Goal: Navigation & Orientation: Find specific page/section

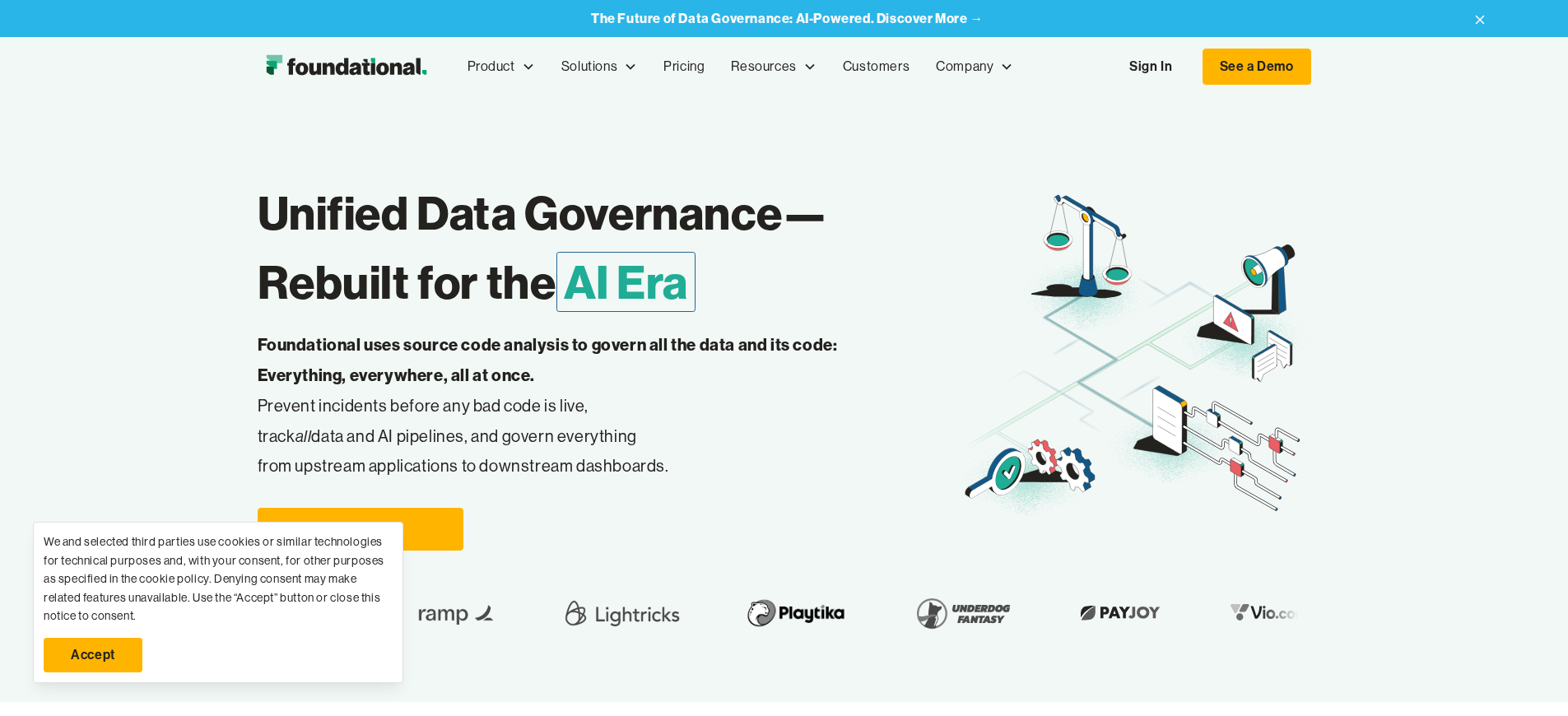
click at [1189, 67] on link "Sign In" at bounding box center [1150, 66] width 75 height 34
click at [93, 656] on link "Accept" at bounding box center [93, 655] width 99 height 34
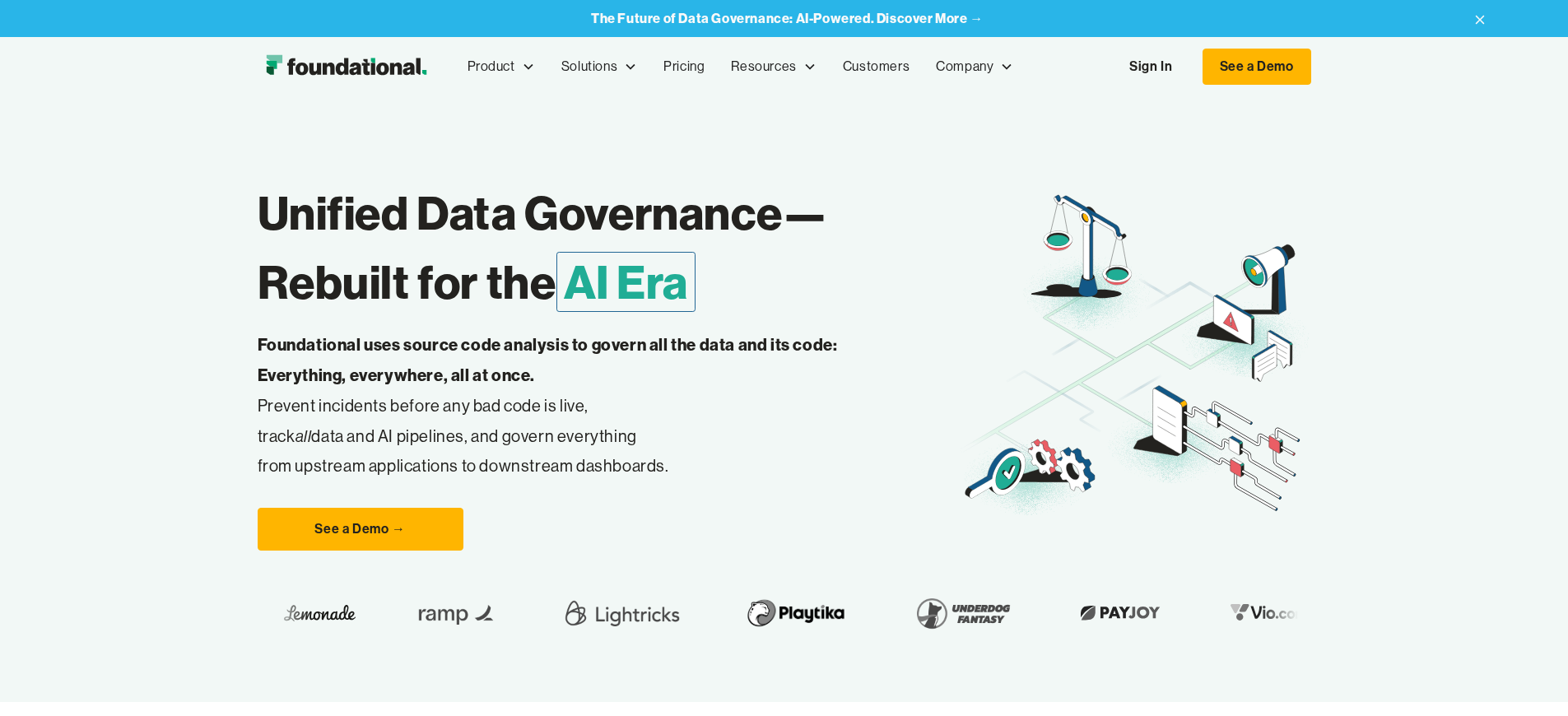
click at [1189, 67] on link "Sign In" at bounding box center [1150, 66] width 75 height 34
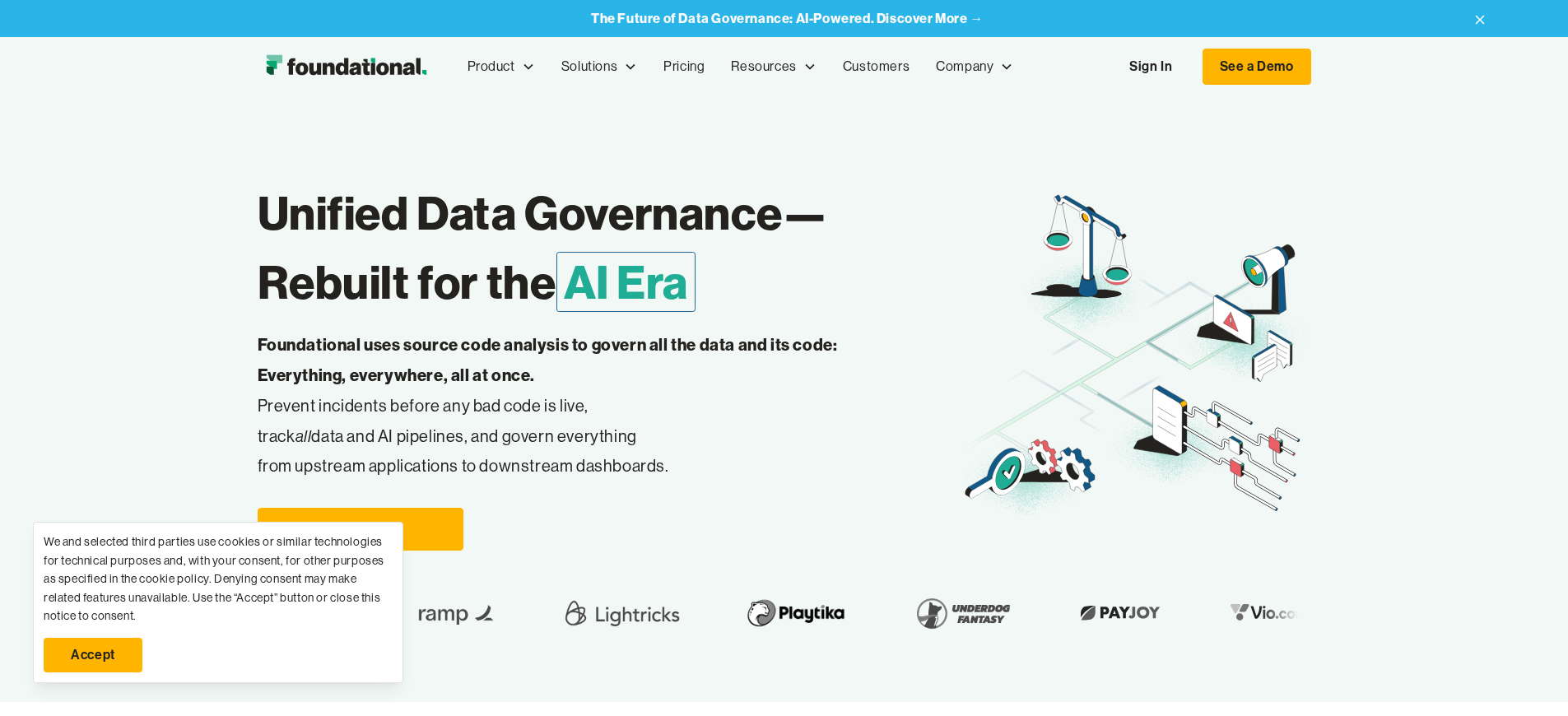
click at [93, 656] on link "Accept" at bounding box center [93, 655] width 99 height 34
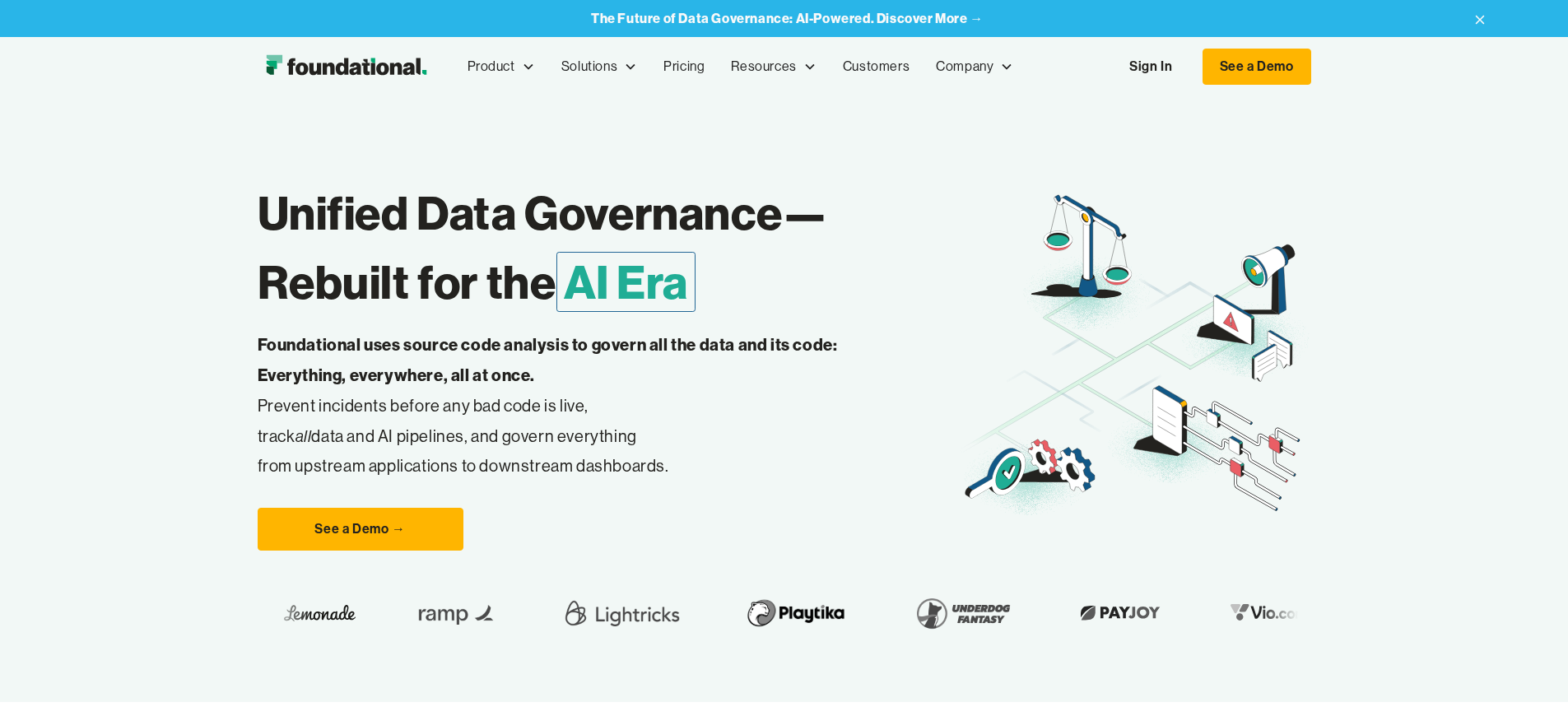
click at [1189, 67] on link "Sign In" at bounding box center [1150, 66] width 75 height 34
